Goal: Task Accomplishment & Management: Manage account settings

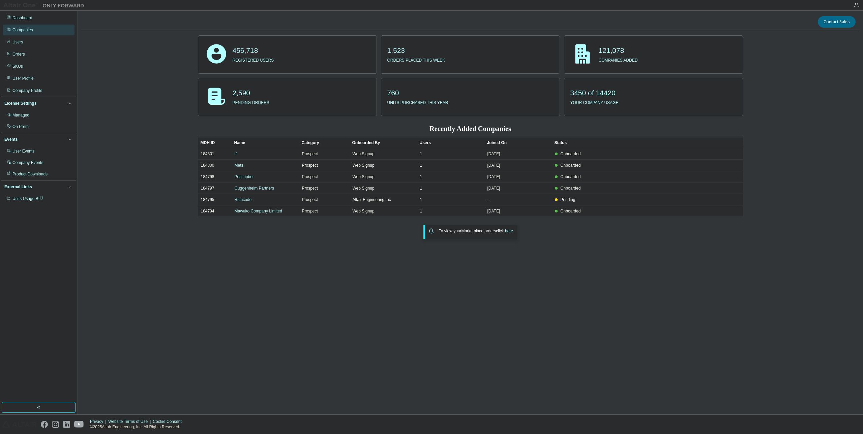
click at [56, 33] on div "Companies" at bounding box center [39, 30] width 72 height 11
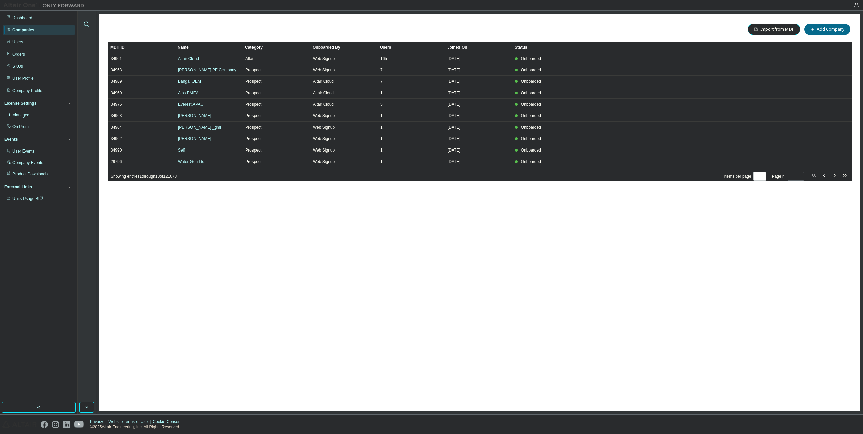
click at [87, 23] on icon "button" at bounding box center [87, 24] width 8 height 8
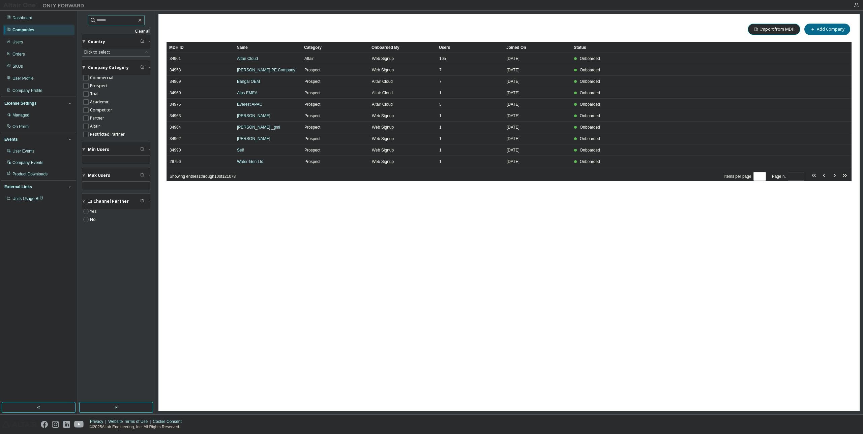
click at [124, 19] on input "text" at bounding box center [116, 20] width 40 height 7
paste input "**********"
type input "**********"
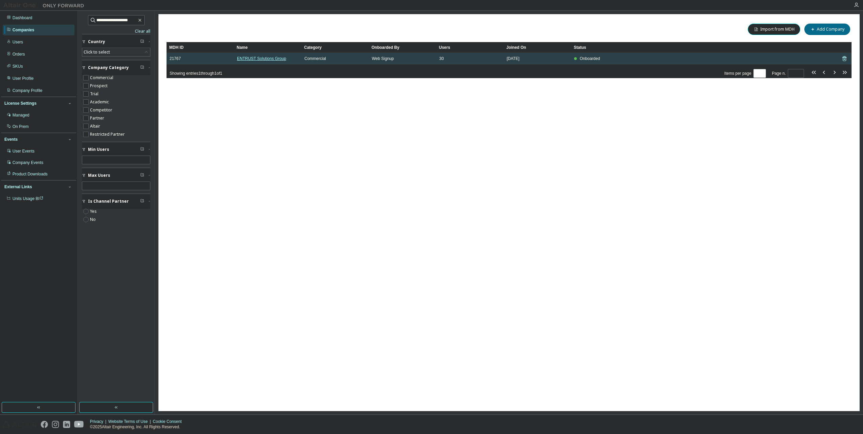
click at [274, 56] on link "ENTRUST Solutions Group" at bounding box center [261, 58] width 49 height 5
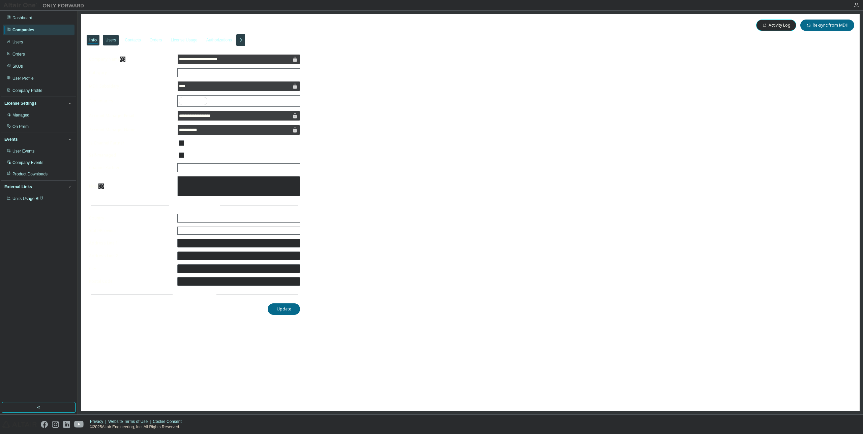
click at [108, 37] on div "Users" at bounding box center [111, 40] width 16 height 11
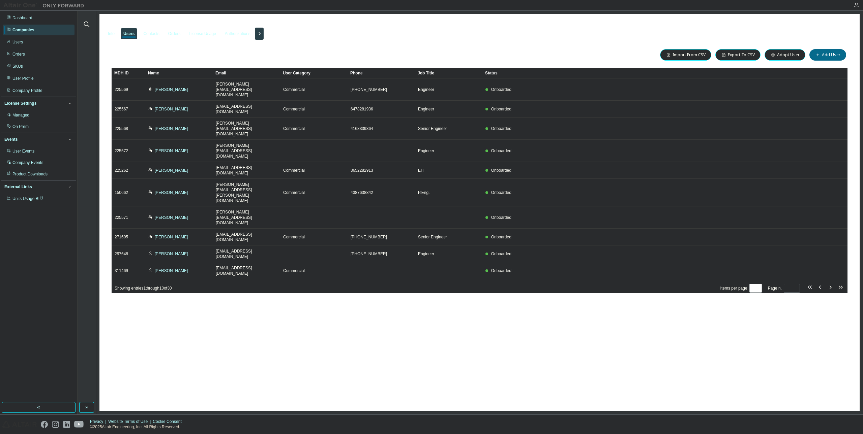
click at [263, 33] on icon "button" at bounding box center [259, 34] width 8 height 8
click at [304, 34] on div "Groups" at bounding box center [302, 33] width 13 height 5
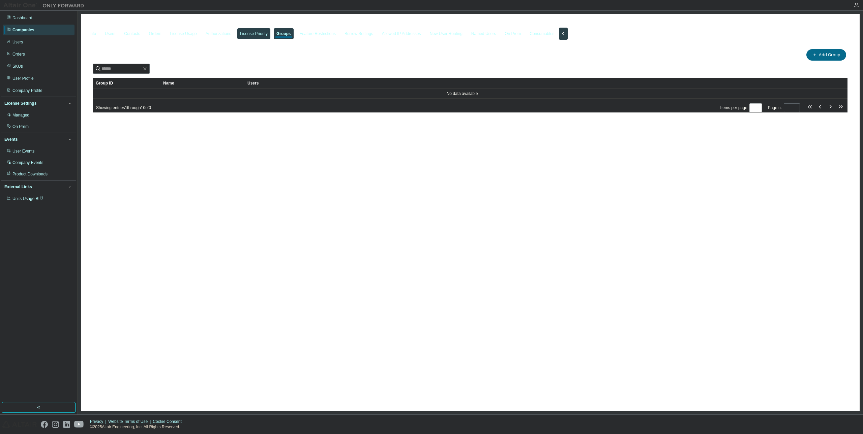
click at [253, 34] on div "License Priority" at bounding box center [254, 33] width 28 height 5
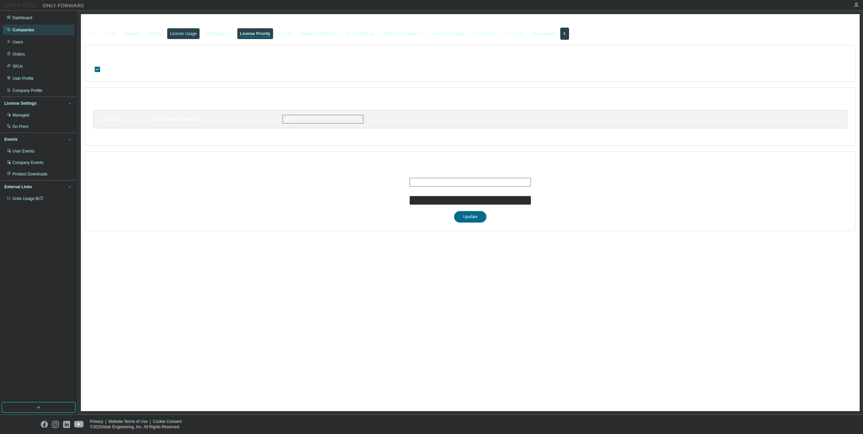
click at [181, 36] on div "License Usage" at bounding box center [183, 33] width 27 height 5
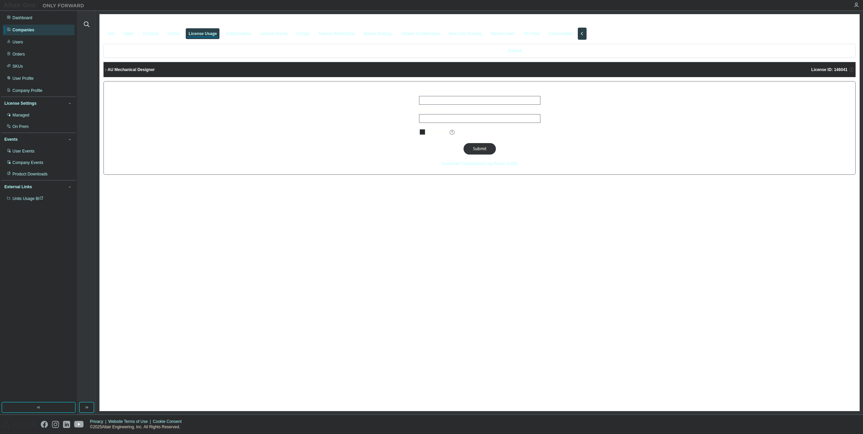
click at [128, 70] on div "AU Mechanical Designer" at bounding box center [131, 69] width 47 height 5
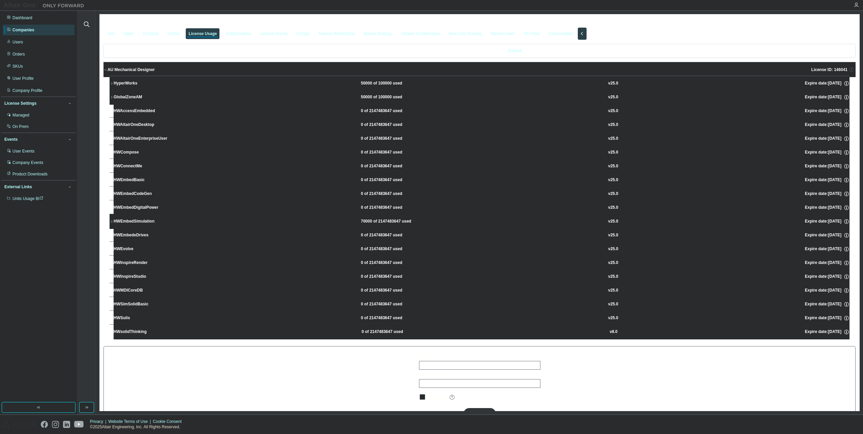
click at [120, 81] on button "HyperWorks 50000 of 100000 used v25.0 Expire date: 2026-06-30" at bounding box center [480, 83] width 740 height 15
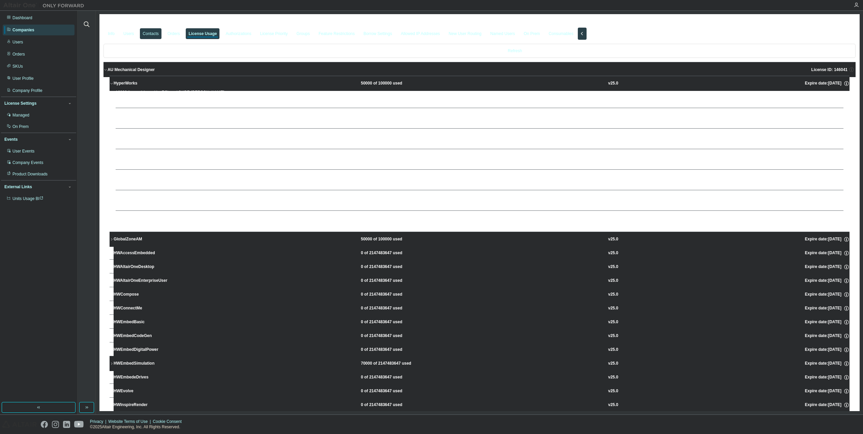
click at [150, 36] on div "Contacts" at bounding box center [151, 33] width 16 height 5
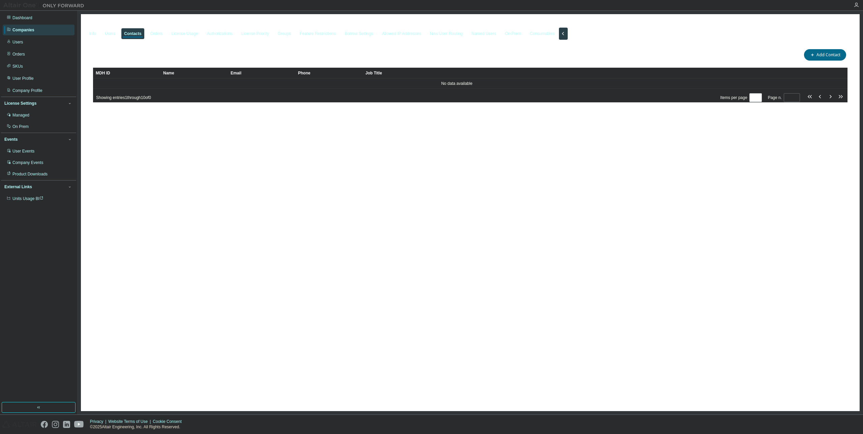
click at [104, 28] on div "ENTRUST Solutions Group - 21767" at bounding box center [470, 22] width 771 height 9
drag, startPoint x: 103, startPoint y: 34, endPoint x: 119, endPoint y: 31, distance: 15.6
click at [104, 33] on div "Users" at bounding box center [110, 33] width 16 height 11
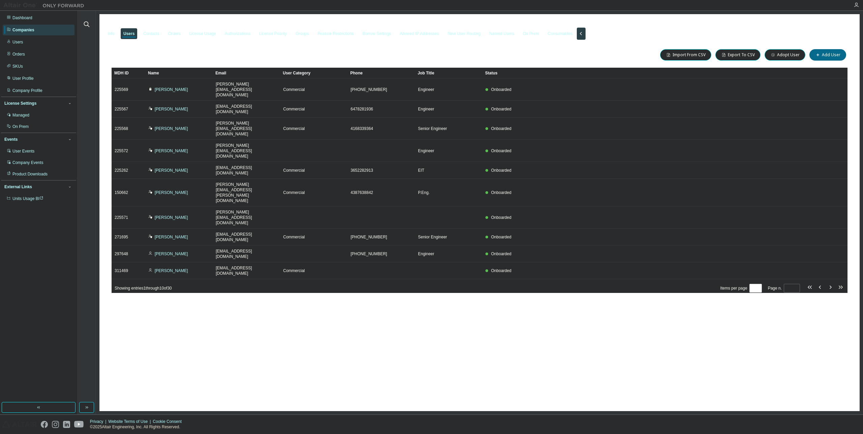
click at [90, 19] on div at bounding box center [87, 20] width 16 height 17
click at [87, 23] on icon "button" at bounding box center [87, 24] width 8 height 8
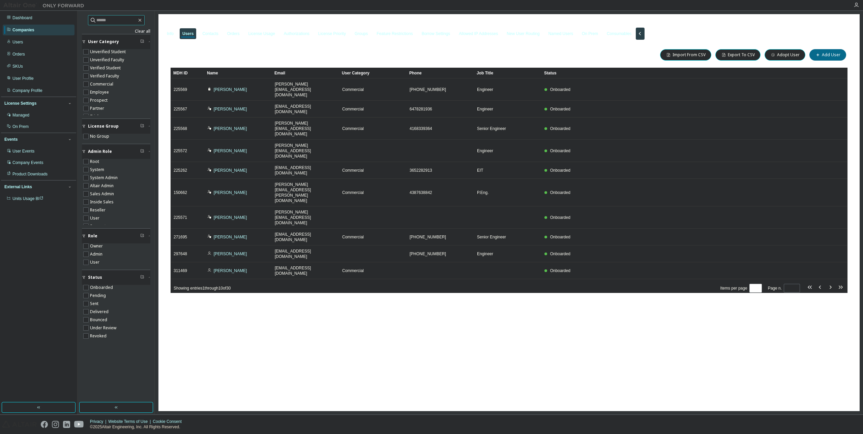
click at [118, 21] on input "text" at bounding box center [116, 20] width 40 height 7
click at [124, 17] on input "text" at bounding box center [116, 20] width 40 height 7
paste input "**********"
type input "**********"
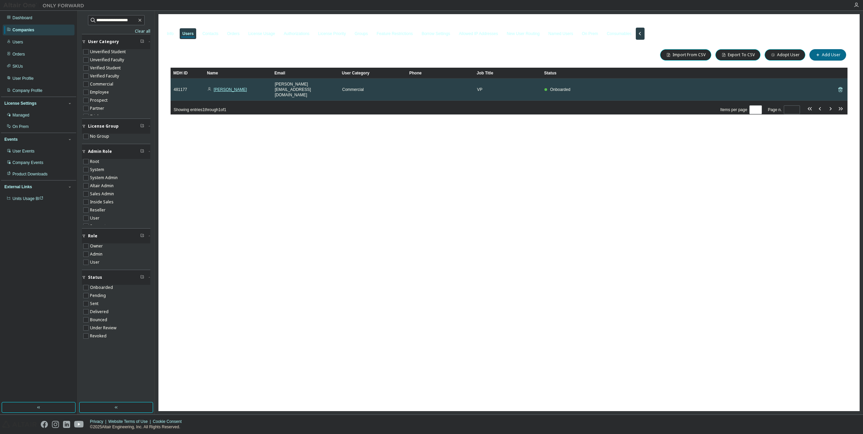
click at [230, 87] on link "Mike Fogarty" at bounding box center [230, 89] width 33 height 5
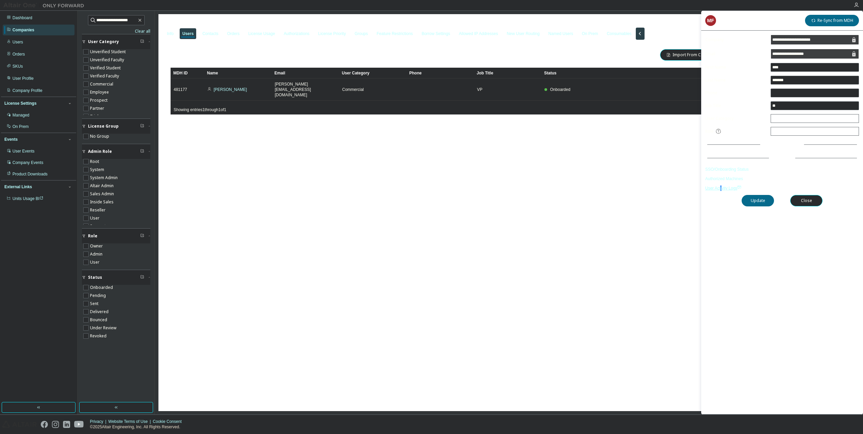
click at [722, 186] on span "User Activity Logs" at bounding box center [723, 188] width 36 height 5
click at [346, 35] on div "License Priority" at bounding box center [332, 33] width 28 height 5
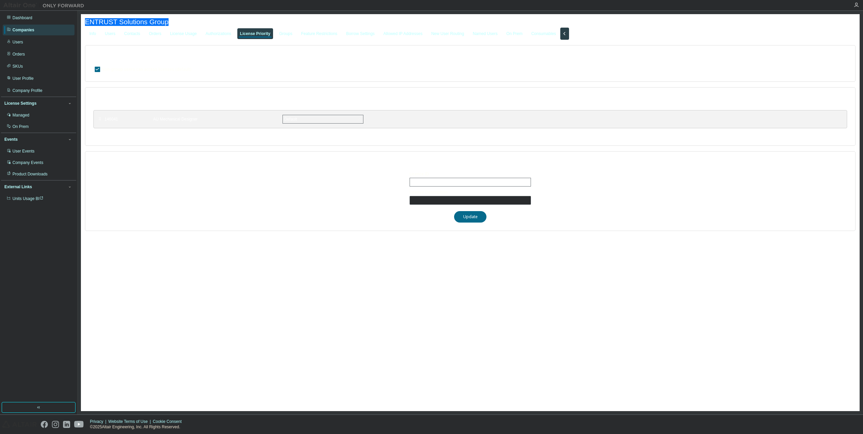
drag, startPoint x: 85, startPoint y: 21, endPoint x: 168, endPoint y: 23, distance: 82.6
click at [168, 23] on span "ENTRUST Solutions Group - 21767" at bounding box center [139, 22] width 109 height 8
copy span "ENTRUST Solutions Group"
click at [272, 64] on div "License Behavior Non-group users can access licenses (default)" at bounding box center [470, 63] width 771 height 37
click at [205, 35] on div "Info Users Contacts Orders License Usage Authorizations License Priority Groups…" at bounding box center [470, 34] width 771 height 12
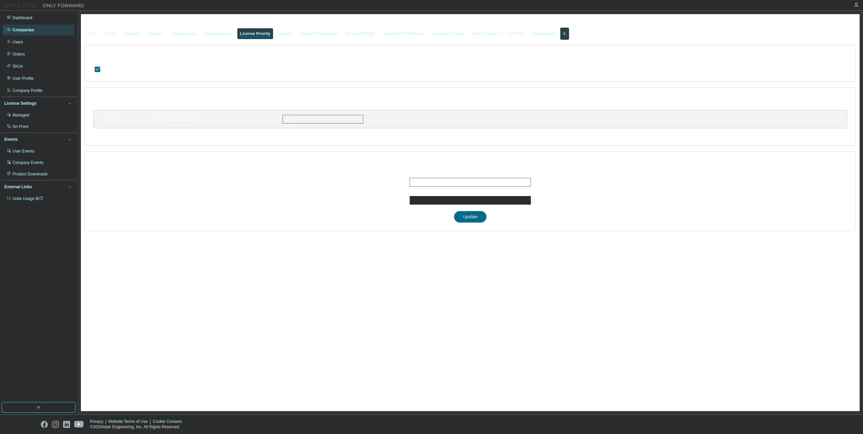
click at [249, 32] on div "License Priority" at bounding box center [255, 33] width 30 height 5
click at [193, 70] on icon "By default any user not assigned to any group can access any license. Turn this…" at bounding box center [195, 69] width 6 height 6
click at [319, 65] on div "License Behavior Non-group users can access licenses (default)" at bounding box center [470, 63] width 771 height 37
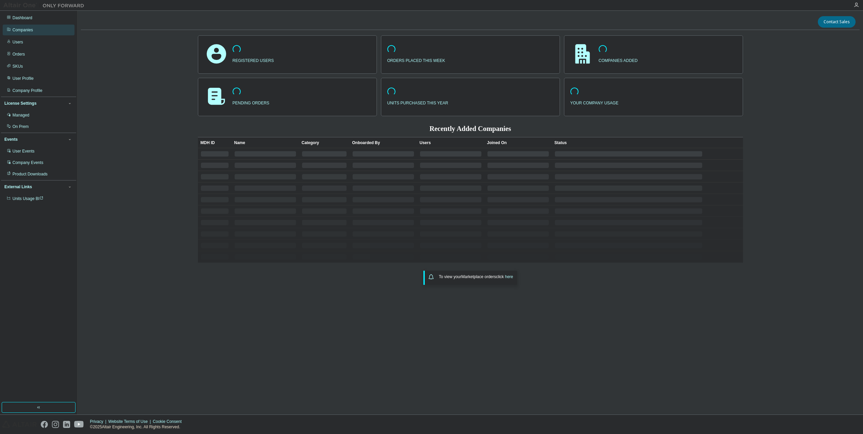
click at [36, 29] on div "Companies" at bounding box center [39, 30] width 72 height 11
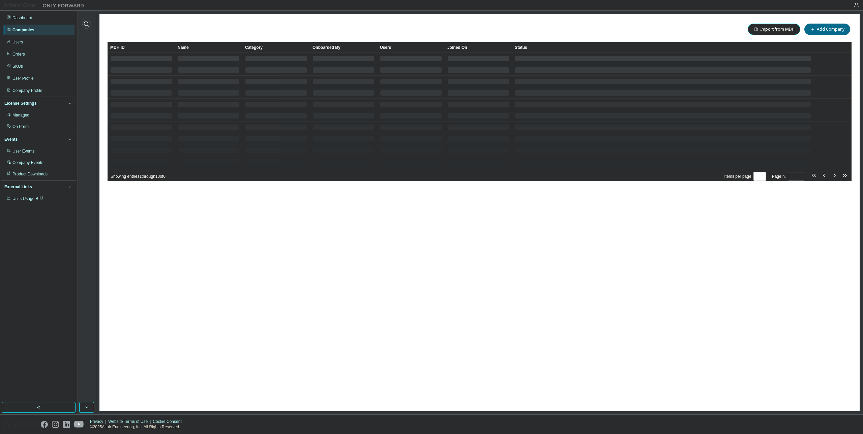
drag, startPoint x: 90, startPoint y: 25, endPoint x: 84, endPoint y: 25, distance: 5.4
click at [87, 25] on icon "button" at bounding box center [87, 24] width 8 height 8
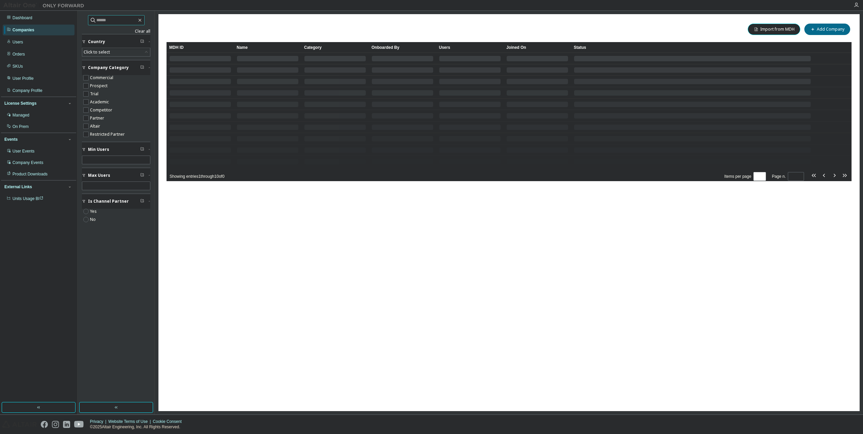
click at [111, 19] on input "text" at bounding box center [116, 20] width 40 height 7
paste input "**********"
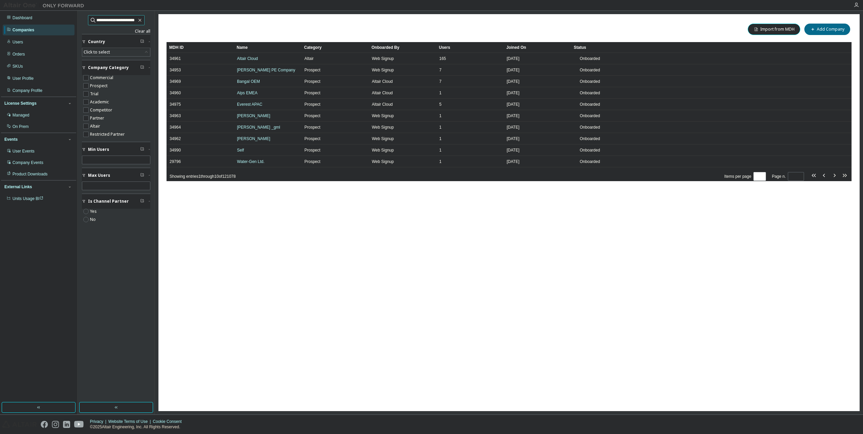
type input "**********"
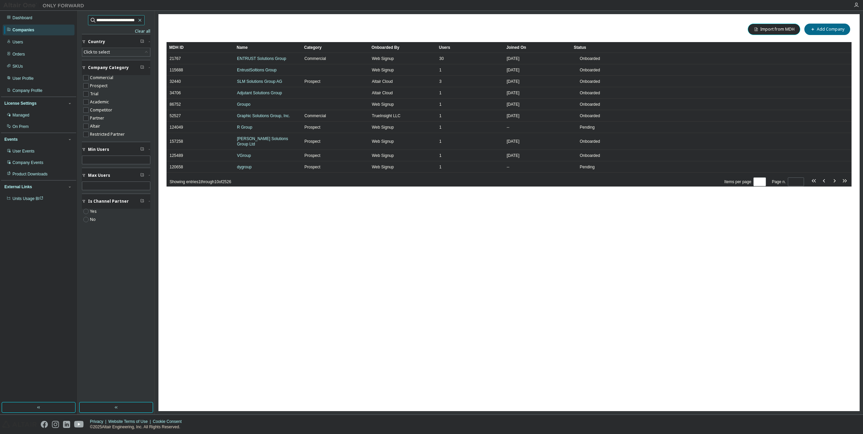
click at [141, 21] on icon "button" at bounding box center [139, 20] width 3 height 3
